Goal: Complete application form: Complete application form

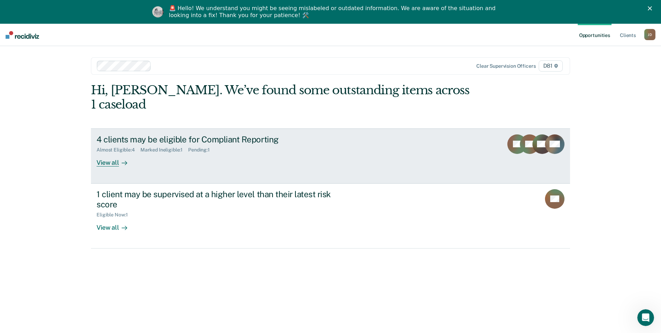
click at [105, 153] on div "View all" at bounding box center [116, 160] width 39 height 14
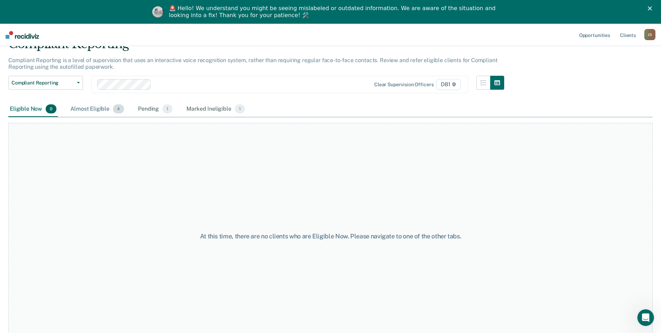
click at [102, 110] on div "Almost Eligible 4" at bounding box center [97, 108] width 56 height 15
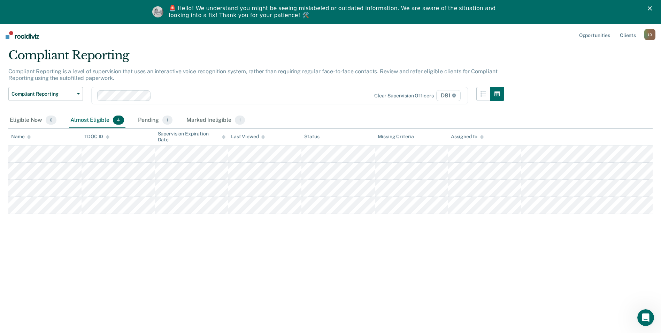
scroll to position [24, 0]
click at [140, 119] on div "Pending 1" at bounding box center [155, 120] width 37 height 15
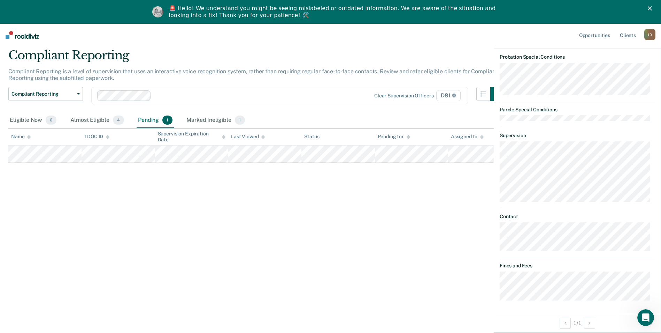
scroll to position [0, 0]
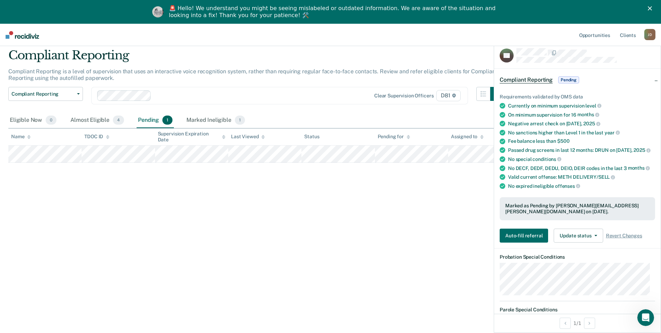
click at [257, 218] on div "Compliant Reporting Compliant Reporting is a level of supervision that uses an …" at bounding box center [330, 164] width 645 height 232
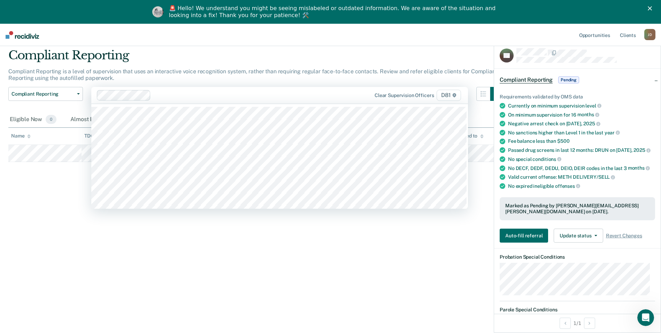
click at [220, 90] on div "Clear supervision officers D81" at bounding box center [279, 95] width 377 height 17
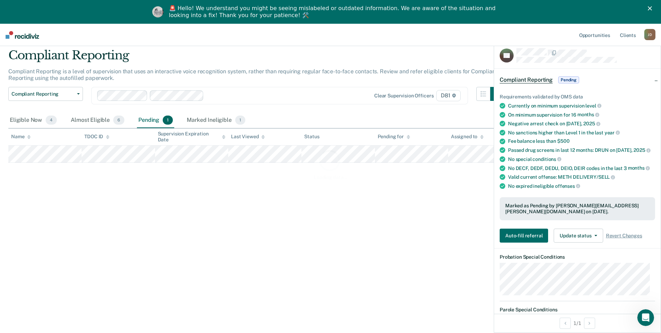
click at [85, 118] on div "Loading data..." at bounding box center [330, 164] width 645 height 232
click at [34, 121] on div "Eligible Now 4" at bounding box center [33, 120] width 50 height 15
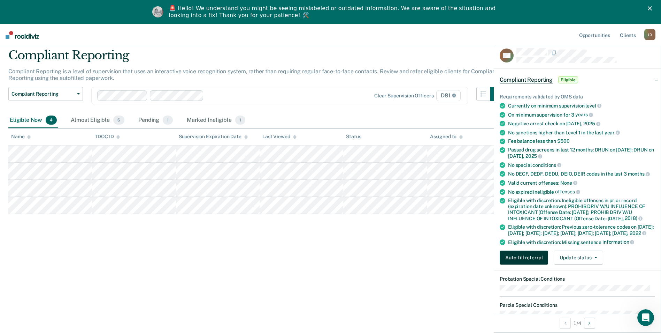
click at [519, 264] on button "Auto-fill referral" at bounding box center [524, 257] width 48 height 14
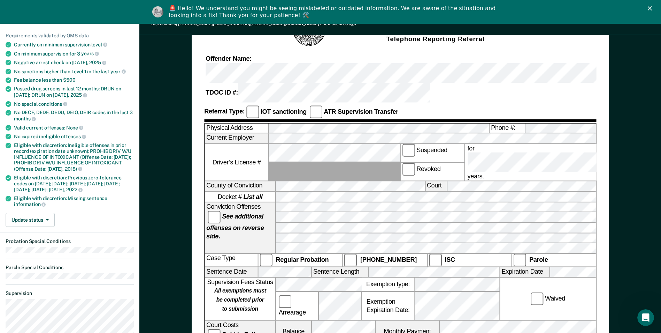
scroll to position [70, 0]
